Goal: Download file/media

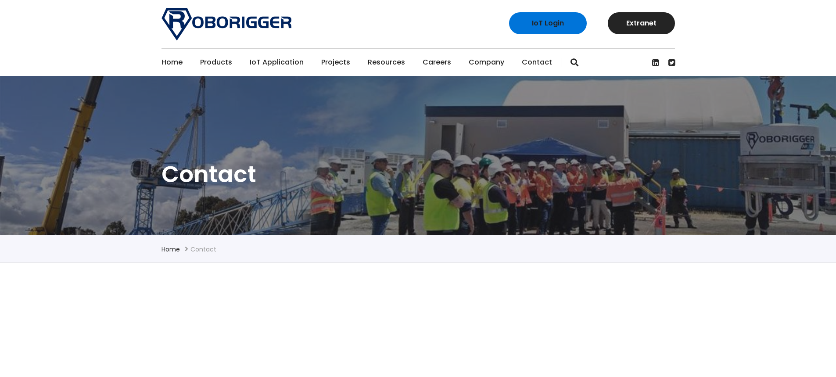
click at [173, 62] on link "Home" at bounding box center [171, 62] width 21 height 27
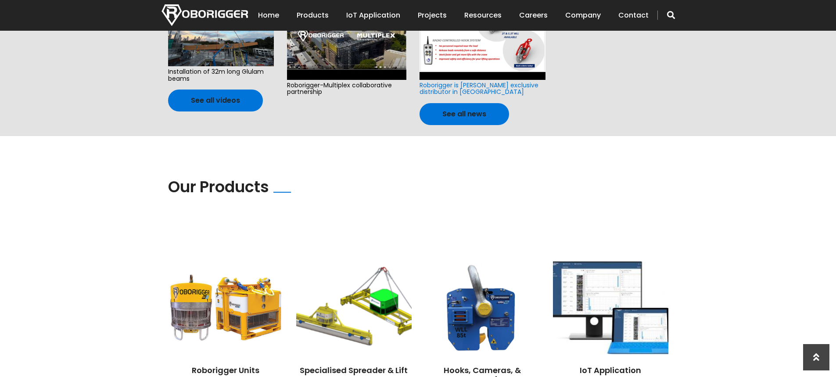
scroll to position [614, 0]
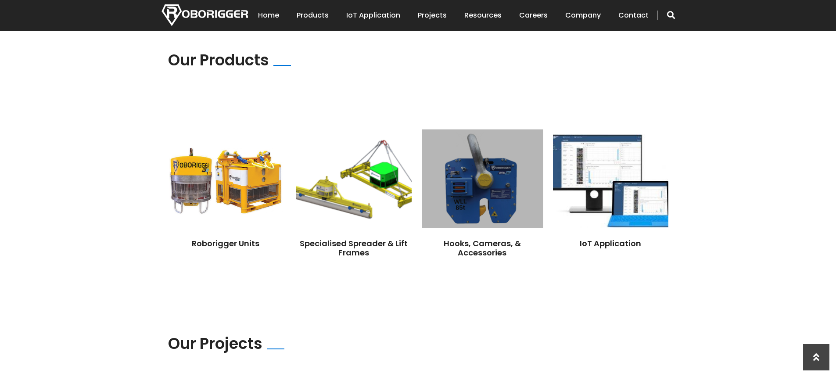
click at [458, 200] on img at bounding box center [481, 178] width 121 height 98
click at [482, 164] on img at bounding box center [481, 178] width 121 height 98
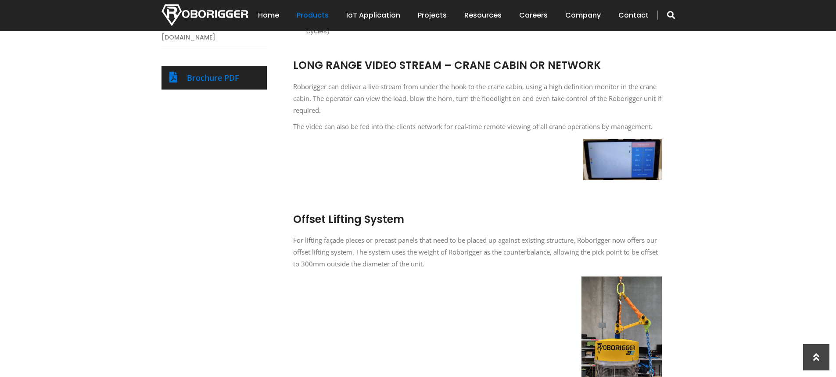
scroll to position [373, 0]
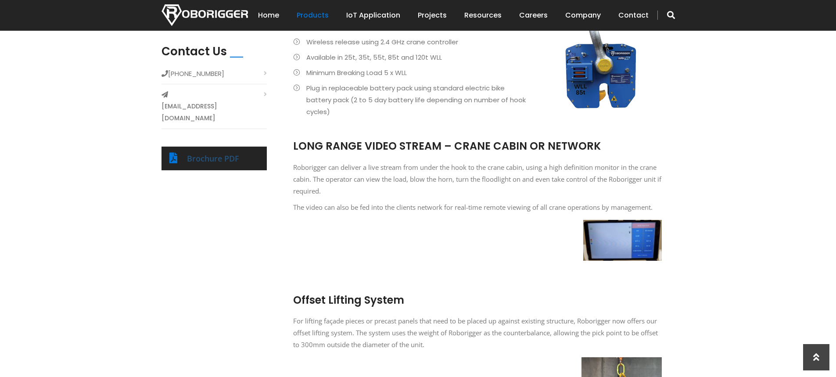
click at [214, 153] on link "Brochure PDF" at bounding box center [213, 158] width 52 height 11
